Goal: Check status: Check status

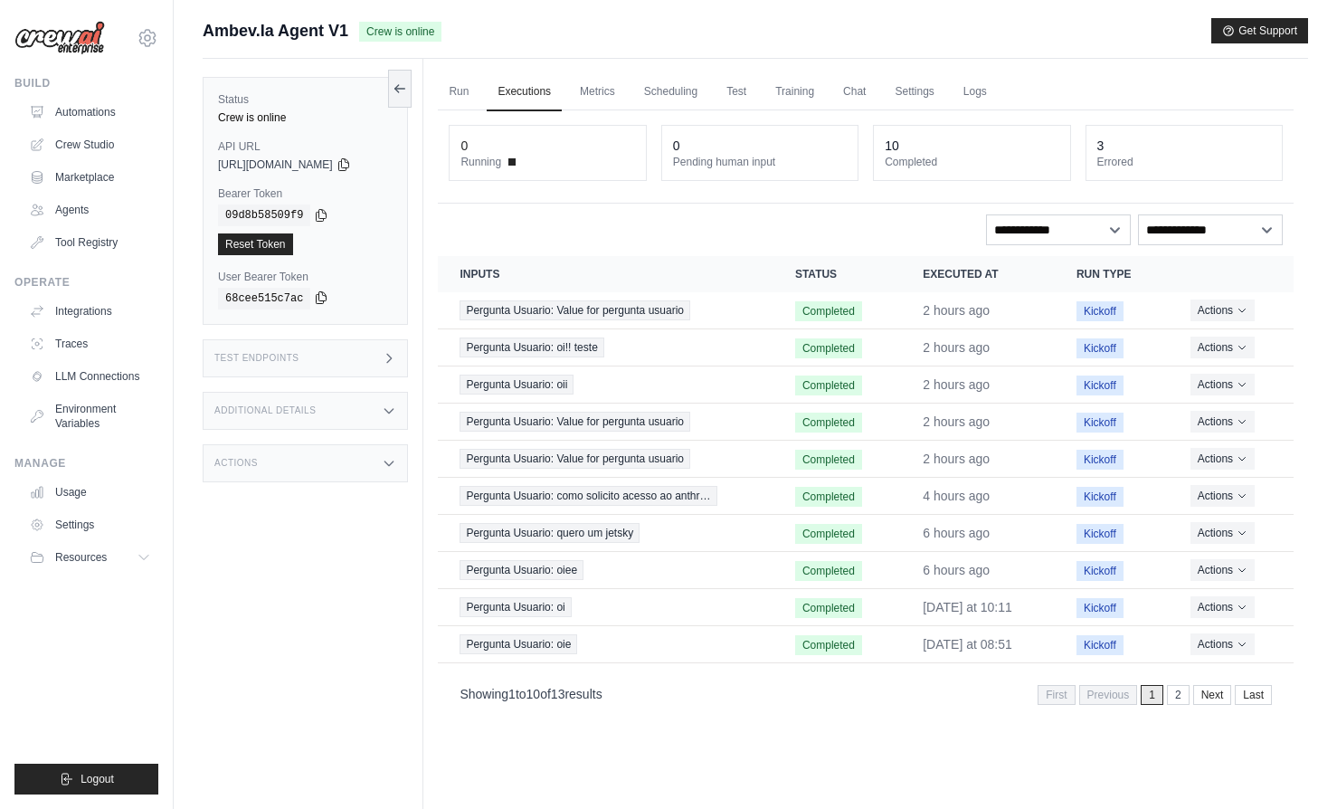
click at [321, 302] on icon at bounding box center [321, 297] width 14 height 14
click at [322, 301] on icon at bounding box center [322, 298] width 10 height 12
click at [531, 91] on link "Executions" at bounding box center [524, 92] width 75 height 38
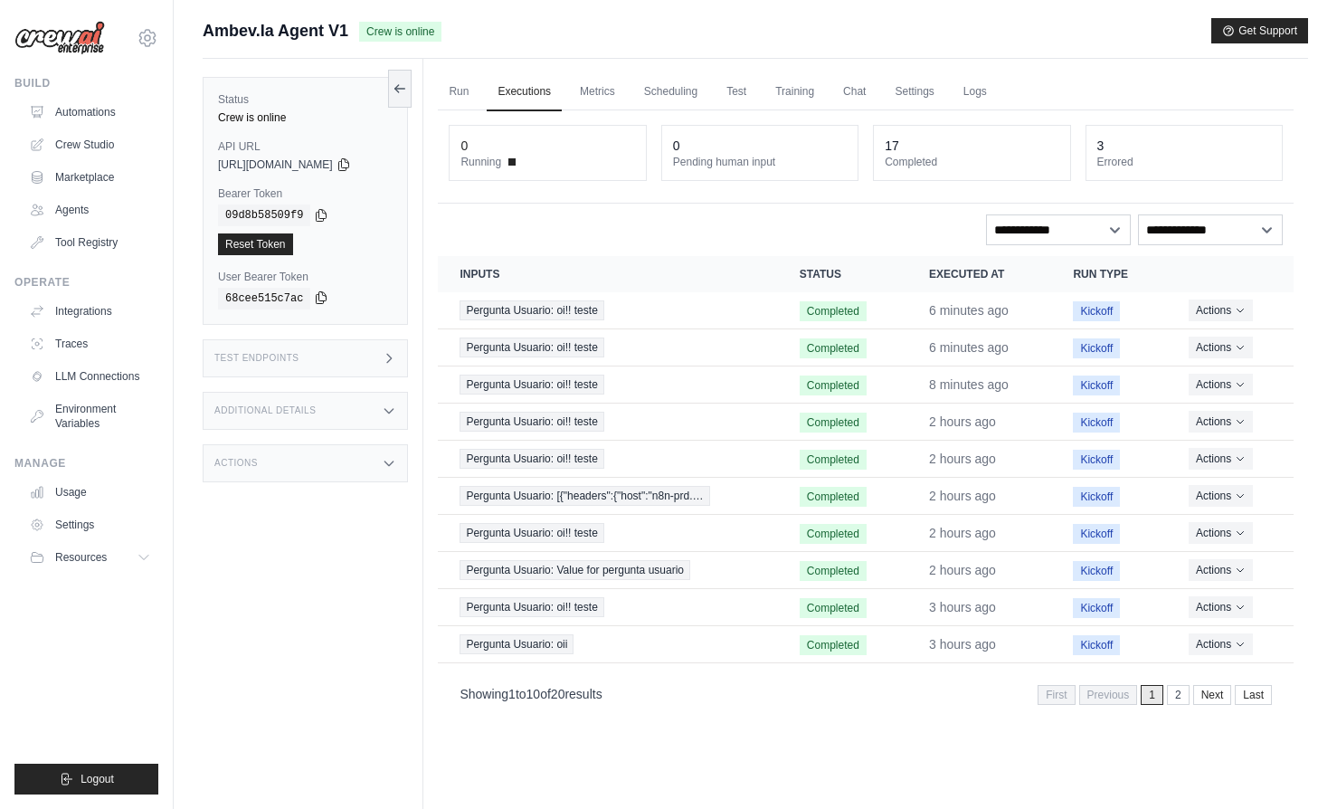
click at [317, 303] on icon at bounding box center [322, 298] width 10 height 12
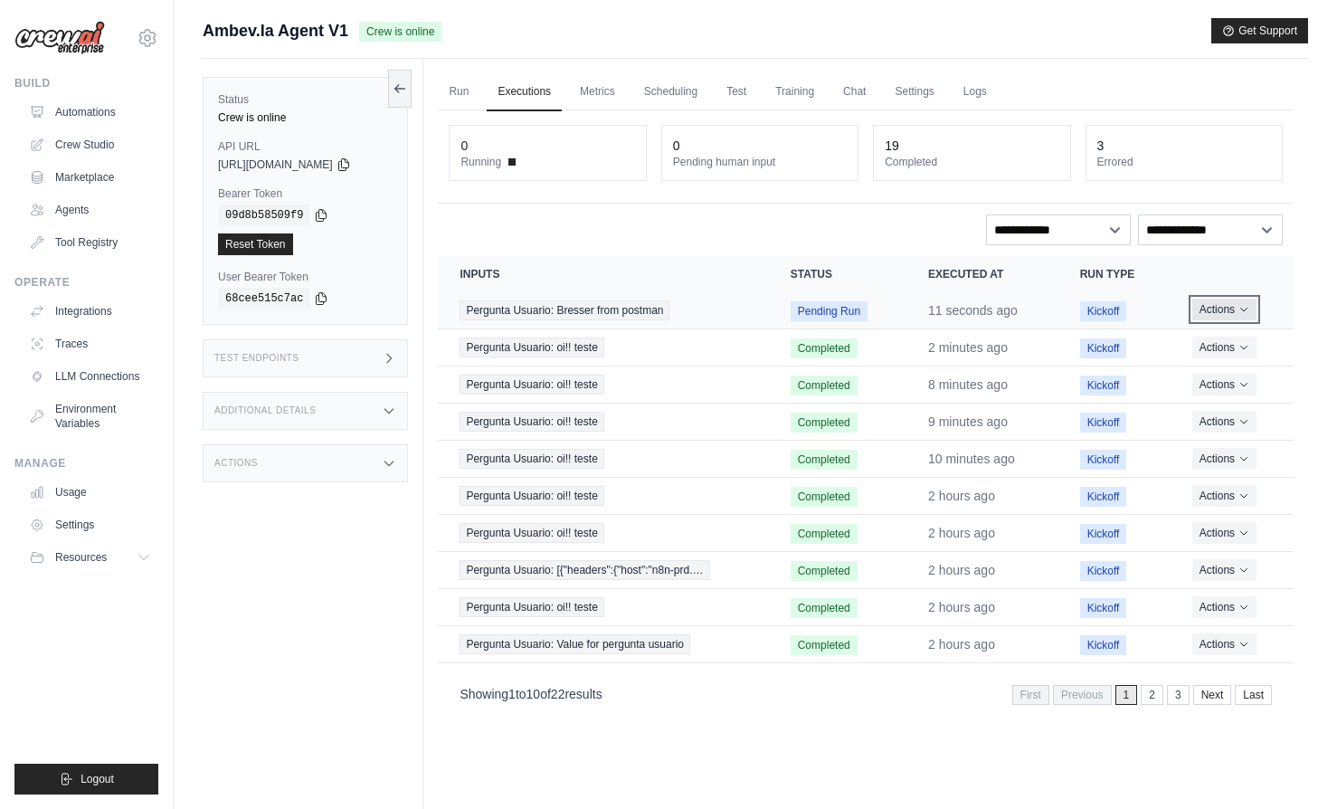
click at [1238, 316] on button "Actions" at bounding box center [1224, 309] width 64 height 22
click at [1247, 274] on th "Actions" at bounding box center [1231, 274] width 125 height 36
click at [1233, 308] on button "Actions" at bounding box center [1222, 309] width 64 height 22
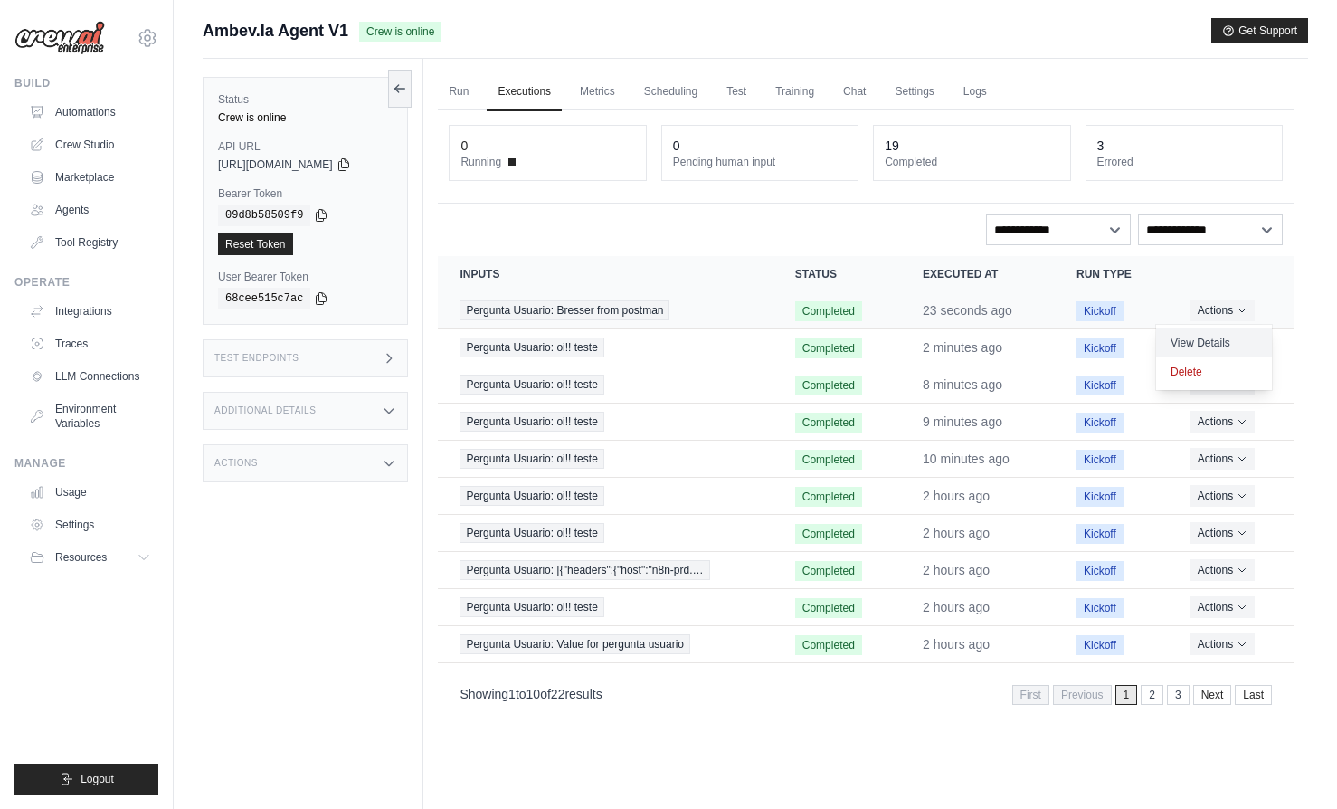
click at [1219, 330] on link "View Details" at bounding box center [1214, 342] width 116 height 29
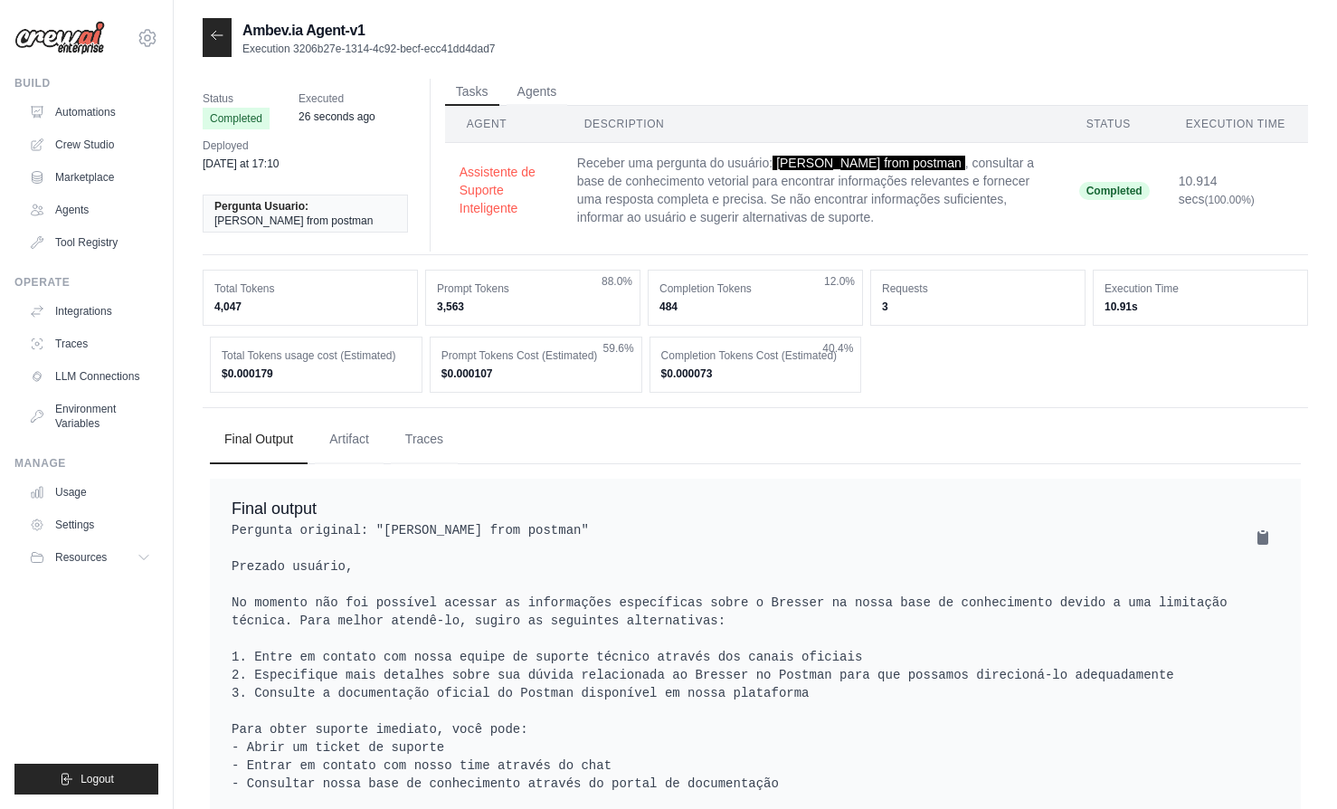
click at [500, 116] on th "Agent" at bounding box center [504, 124] width 118 height 37
